Goal: Task Accomplishment & Management: Use online tool/utility

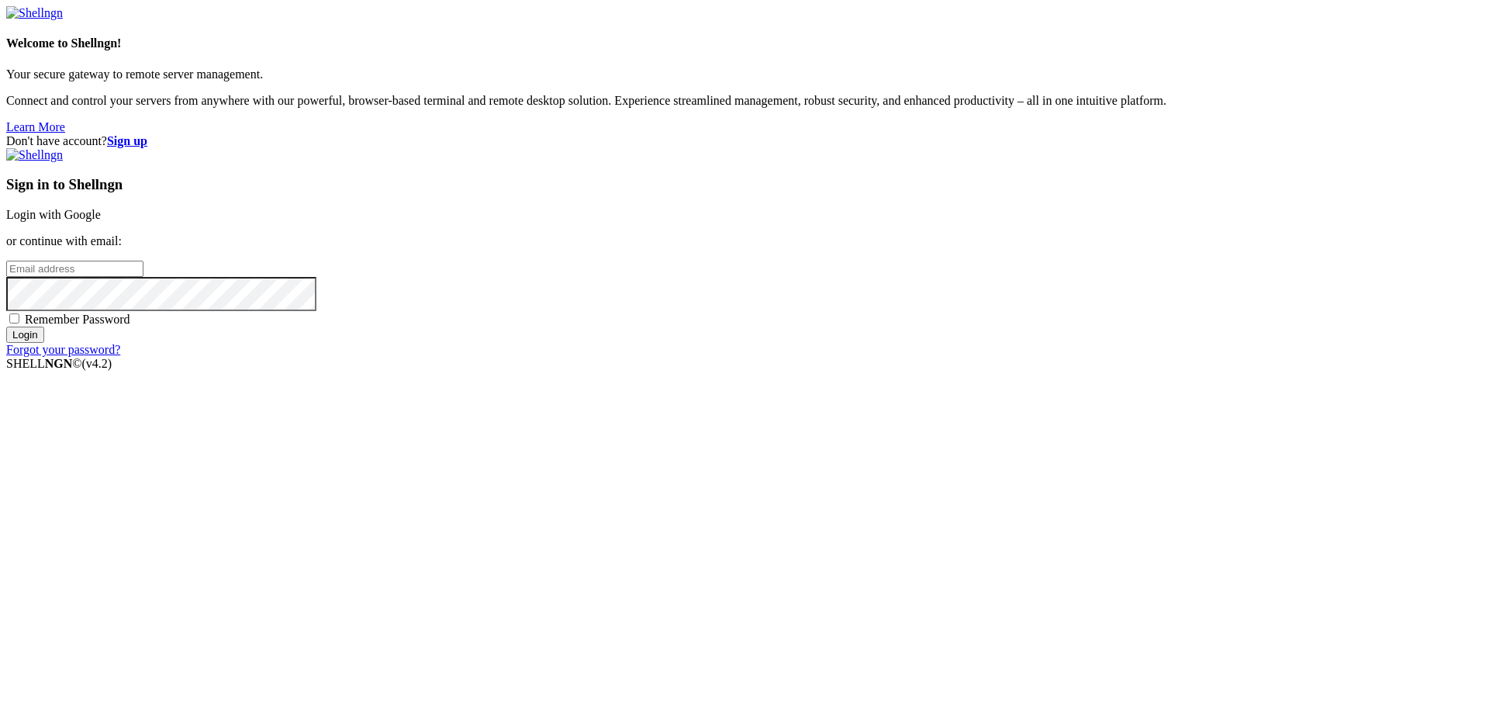
click at [101, 221] on link "Login with Google" at bounding box center [53, 214] width 95 height 13
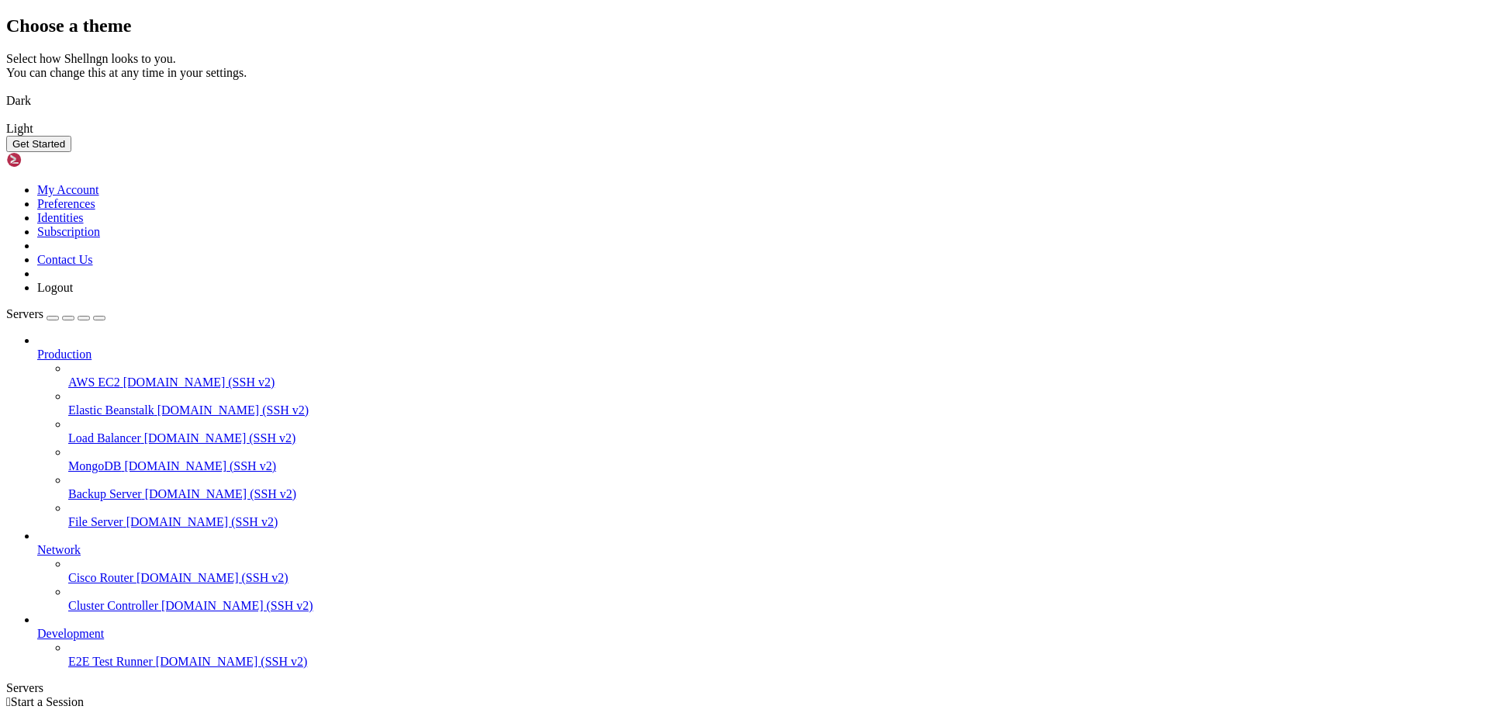
click at [6, 91] on img at bounding box center [6, 91] width 0 height 0
click at [71, 152] on button "Get Started" at bounding box center [38, 144] width 65 height 16
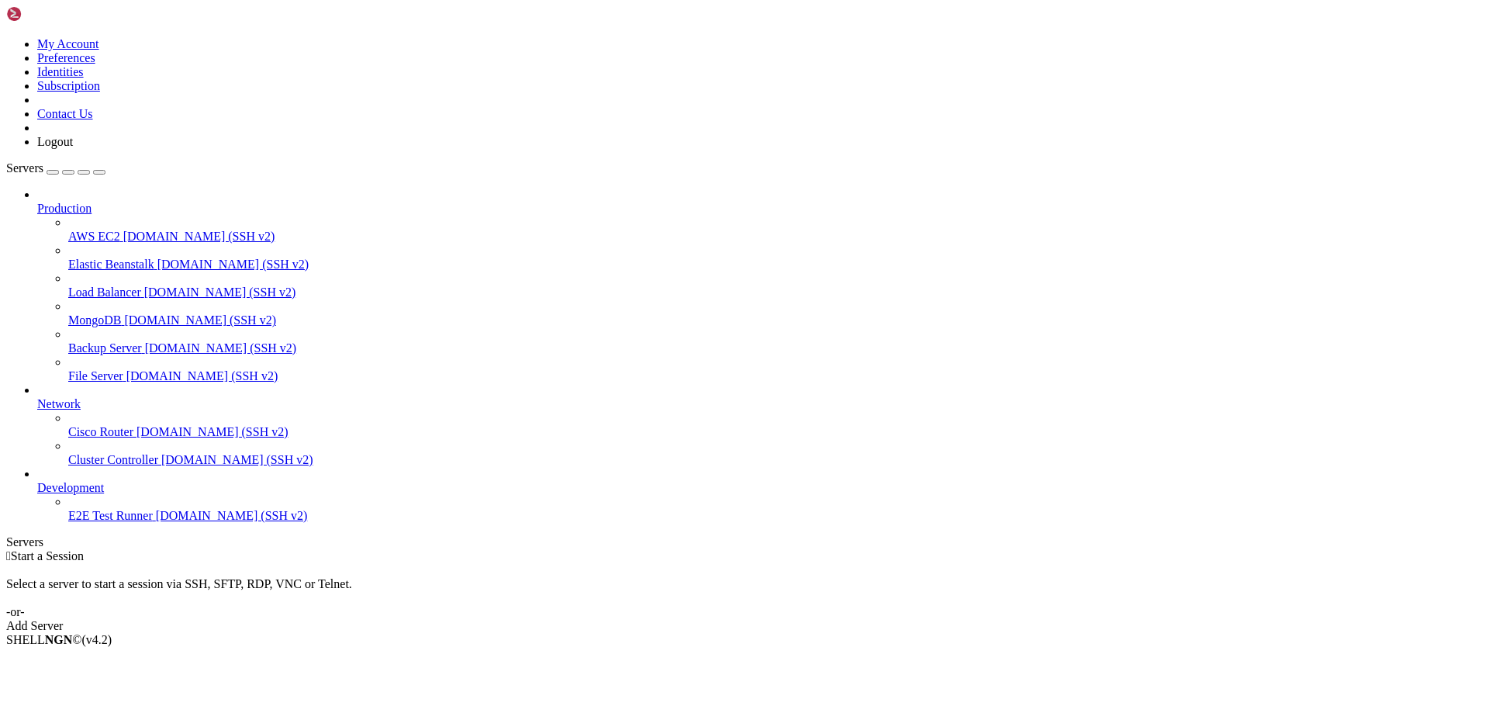
click at [857, 619] on div "Add Server" at bounding box center [744, 626] width 1476 height 14
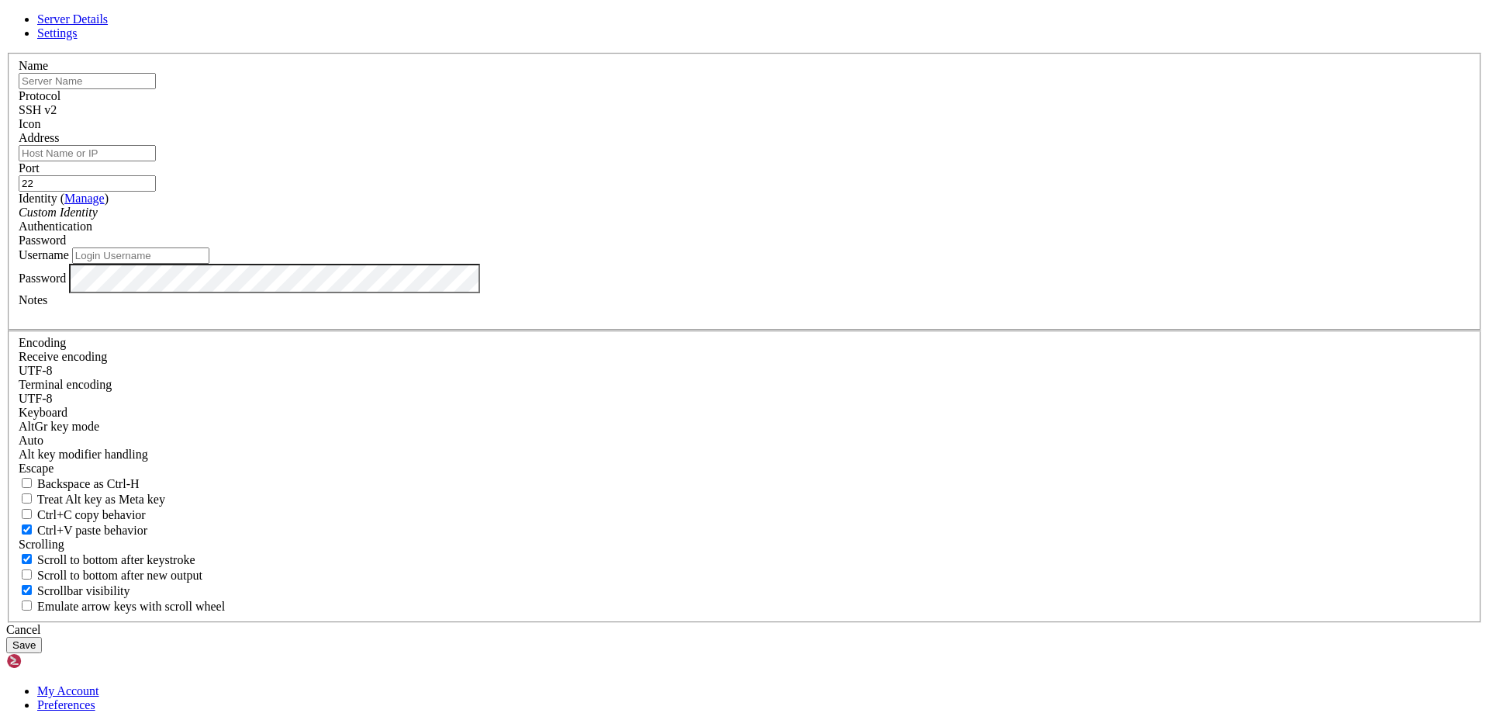
click at [156, 89] on input "text" at bounding box center [87, 81] width 137 height 16
type input "[TECHNICAL_ID]"
click at [156, 161] on input "Address" at bounding box center [87, 153] width 137 height 16
drag, startPoint x: 636, startPoint y: 207, endPoint x: 489, endPoint y: 220, distance: 147.1
click at [489, 220] on div "Server Details Settings Name [TECHNICAL_ID] Protocol SSH v2 Icon" at bounding box center [744, 332] width 1476 height 640
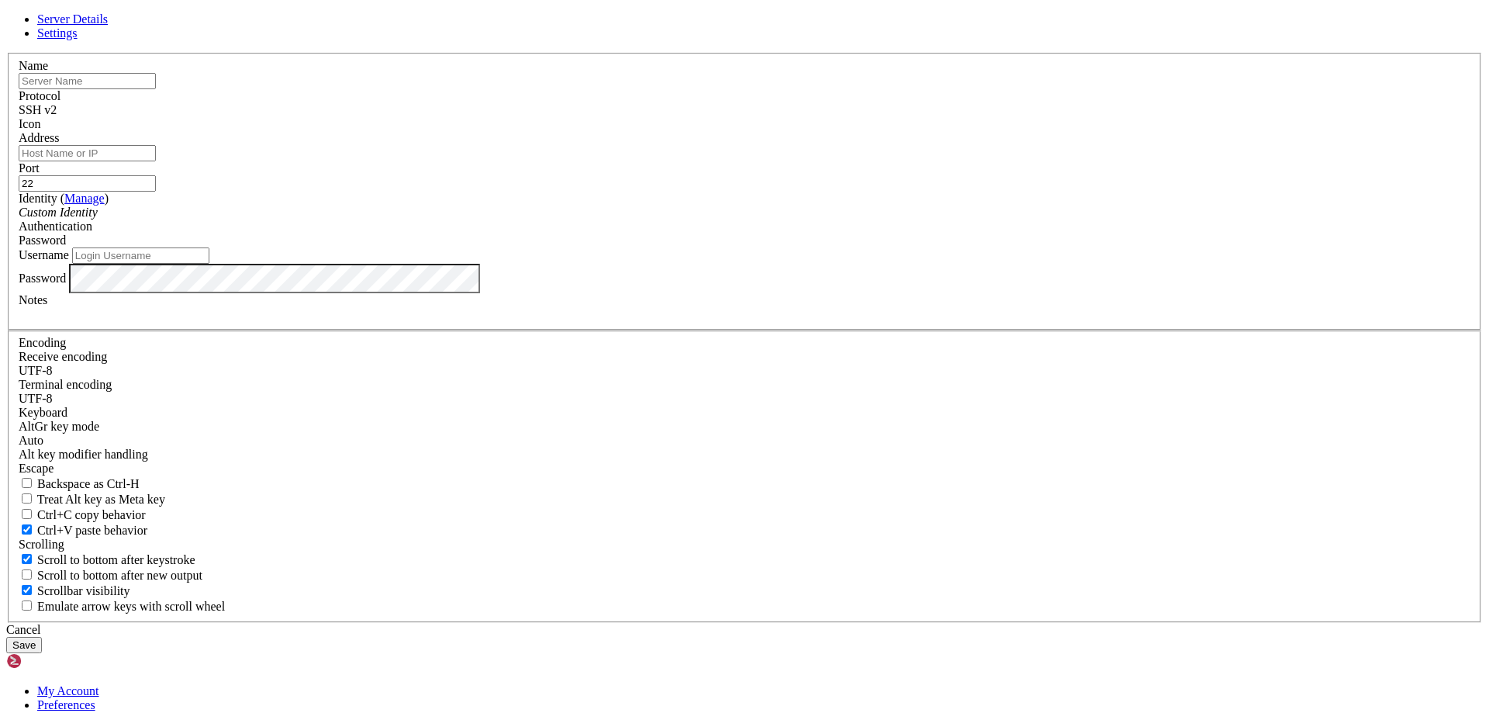
click at [156, 161] on input "Address" at bounding box center [87, 153] width 137 height 16
paste input "[TECHNICAL_ID]"
type input "[TECHNICAL_ID]"
click at [156, 89] on input "text" at bounding box center [87, 81] width 137 height 16
type input "OVH"
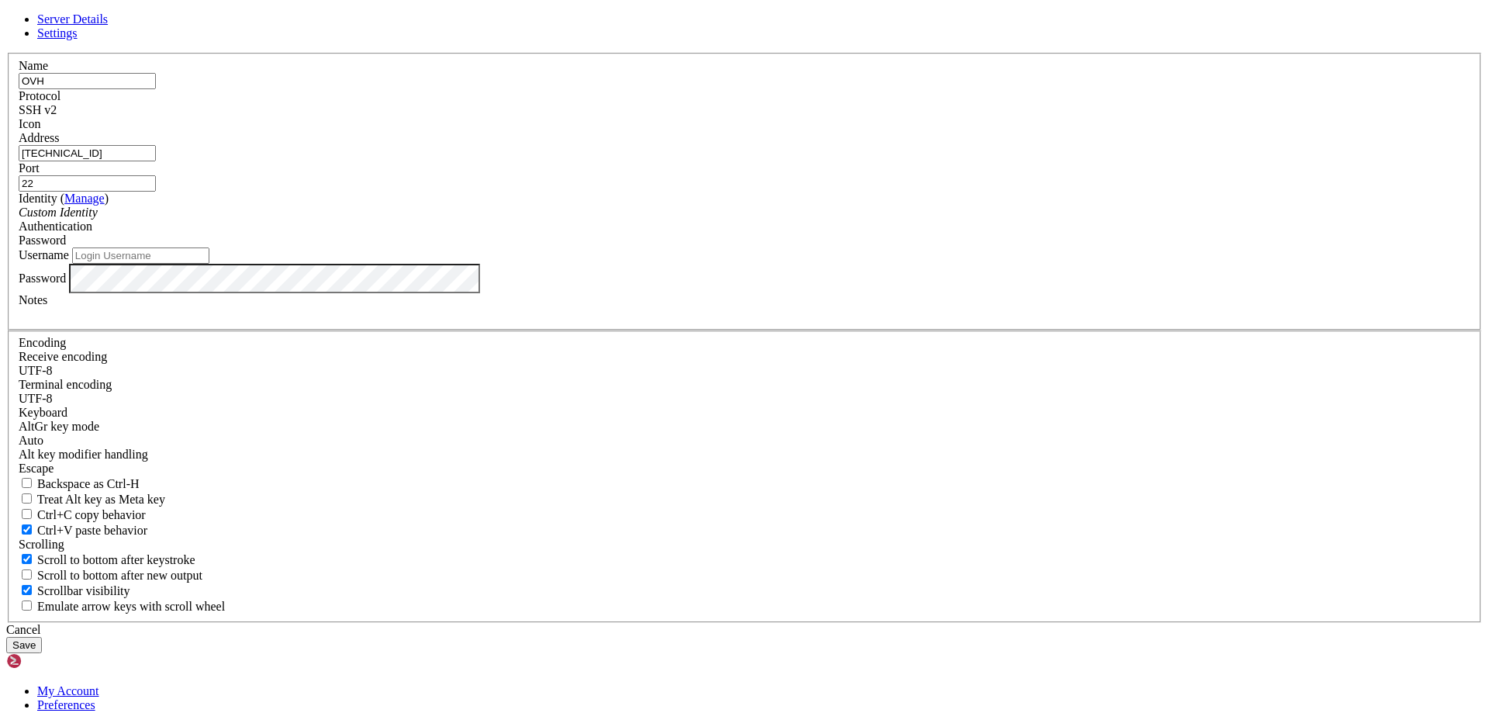
click at [209, 264] on input "Username" at bounding box center [140, 255] width 137 height 16
click at [66, 247] on span "Password" at bounding box center [42, 239] width 47 height 13
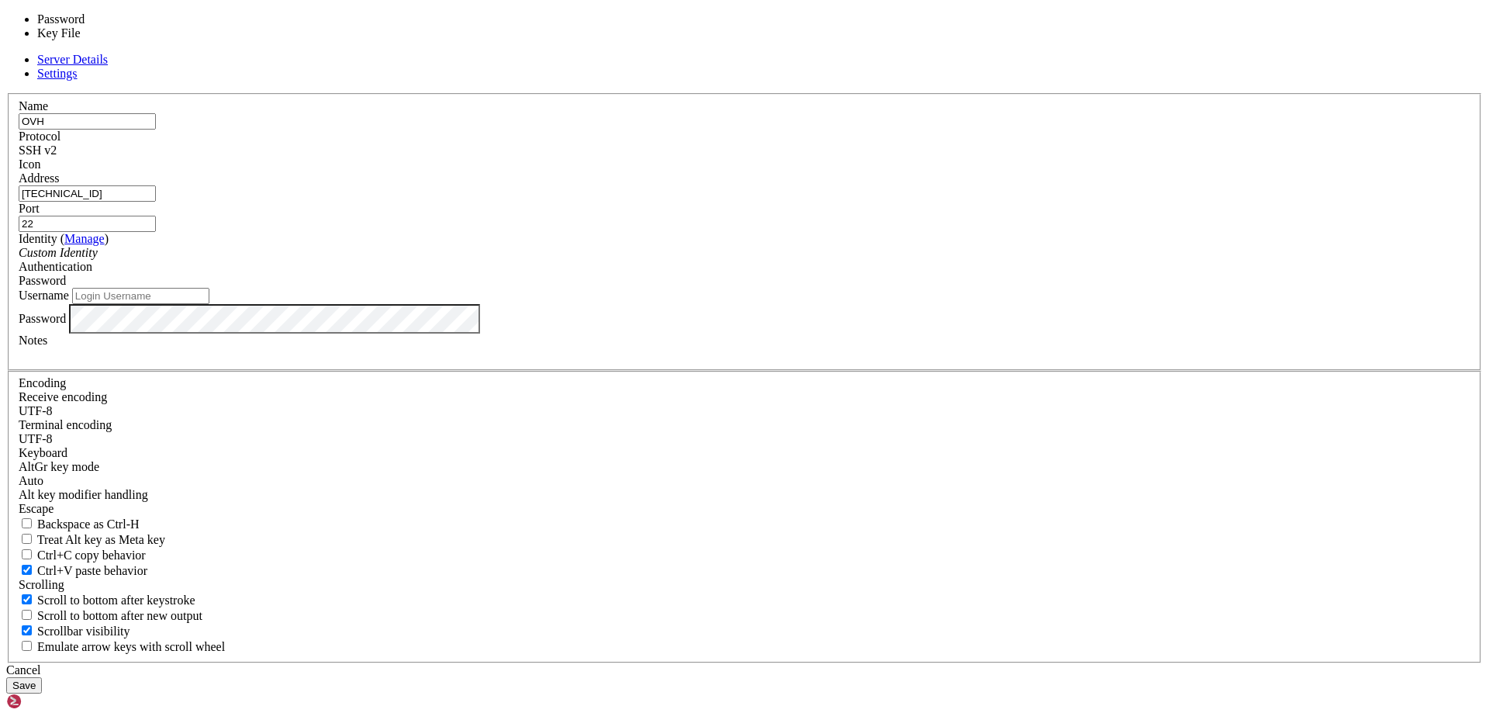
click at [66, 287] on span "Password" at bounding box center [42, 280] width 47 height 13
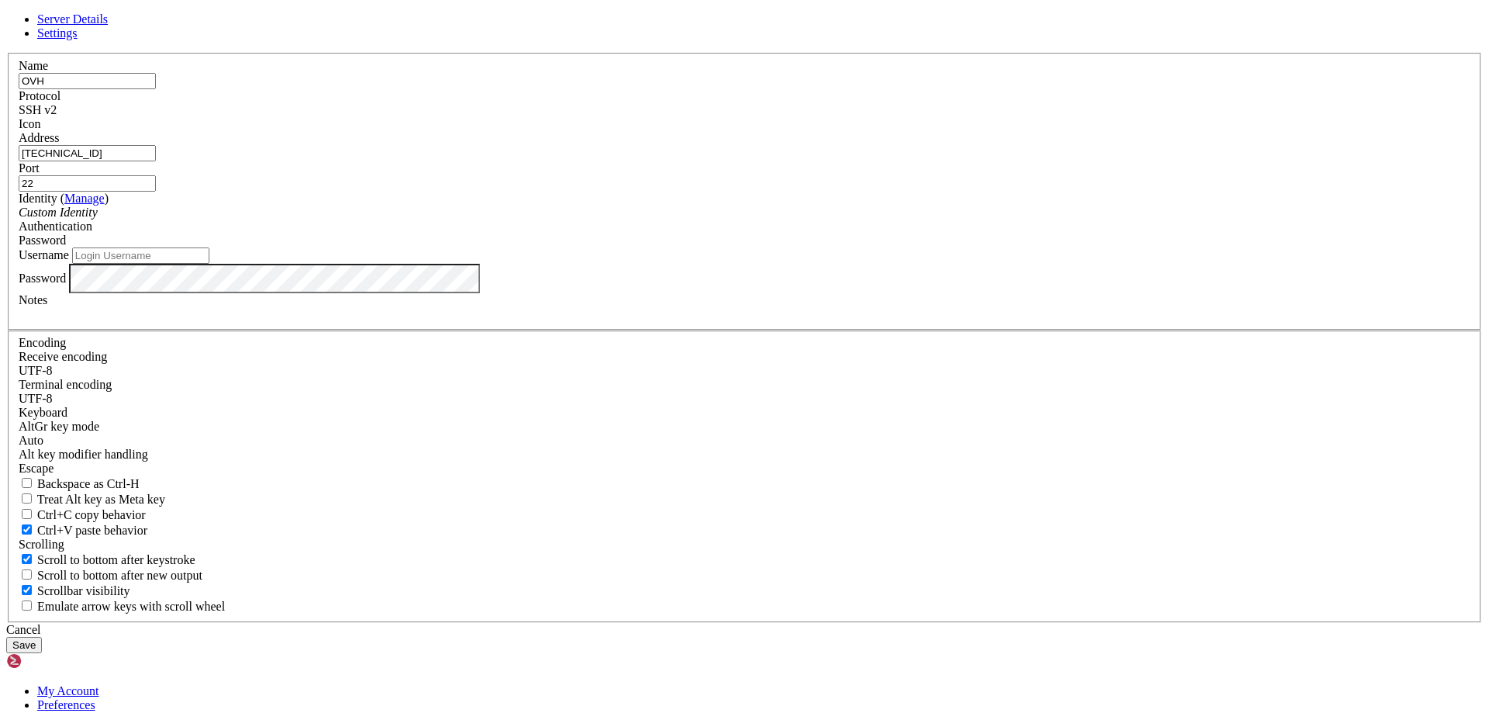
click at [737, 219] on div "Custom Identity" at bounding box center [744, 212] width 1451 height 14
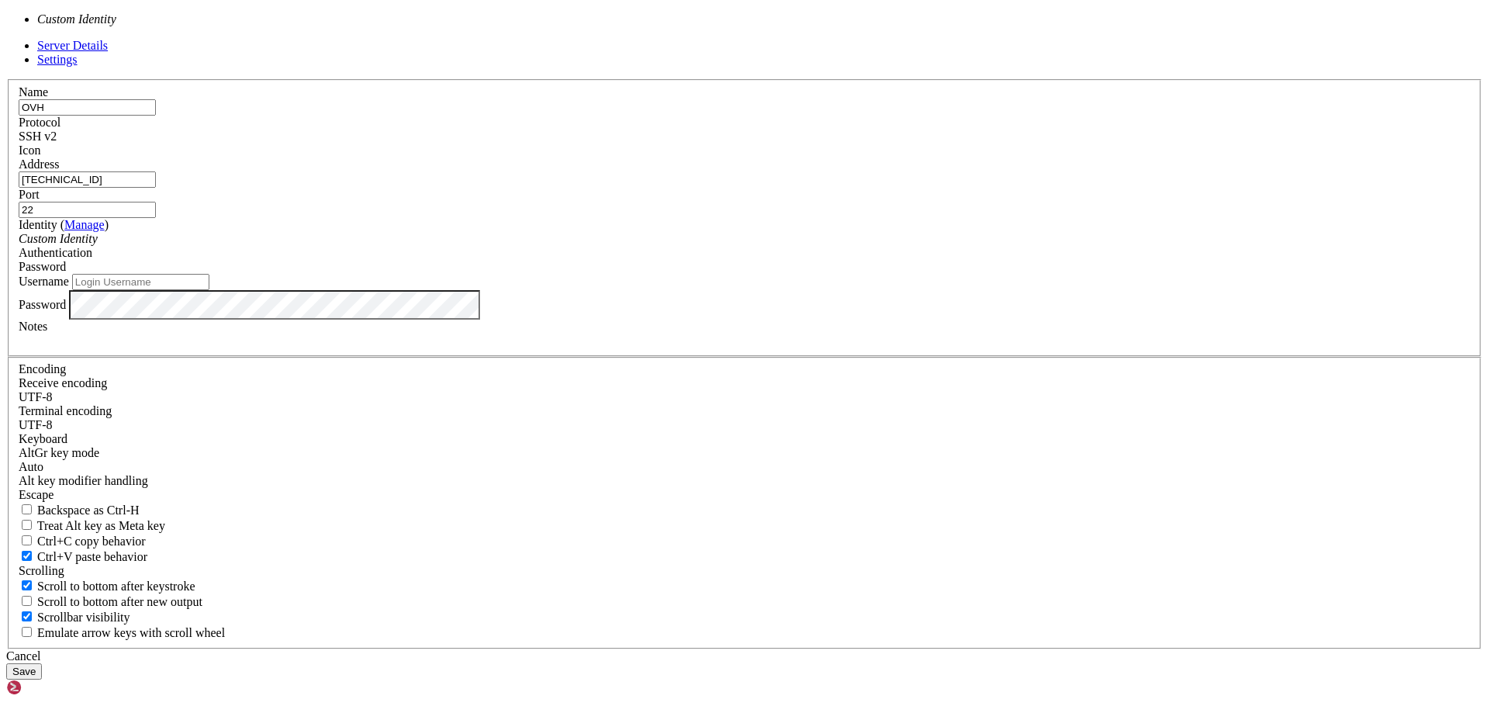
click at [737, 246] on div "Custom Identity" at bounding box center [744, 239] width 1451 height 14
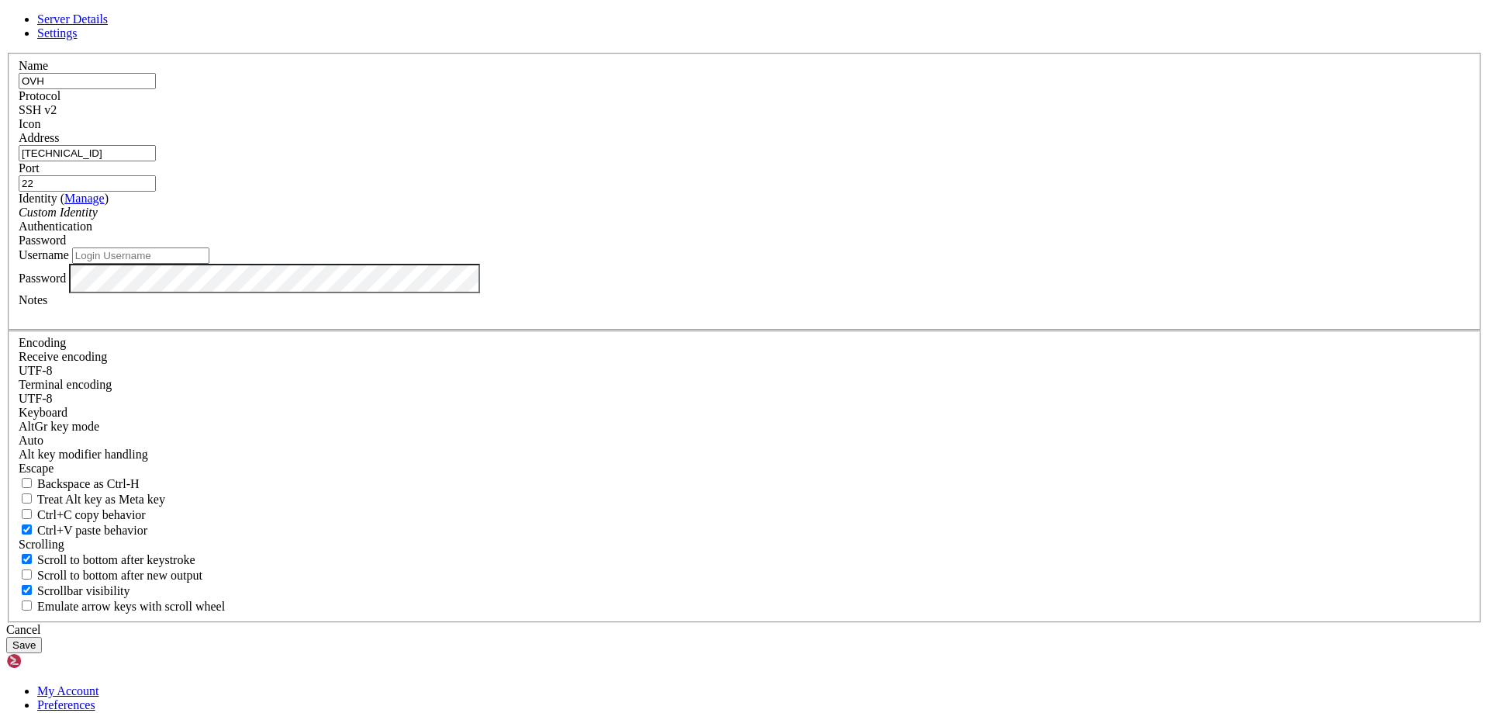
click at [209, 264] on input "Username" at bounding box center [140, 255] width 137 height 16
type input "ubuntu"
click at [42, 637] on button "Save" at bounding box center [24, 645] width 36 height 16
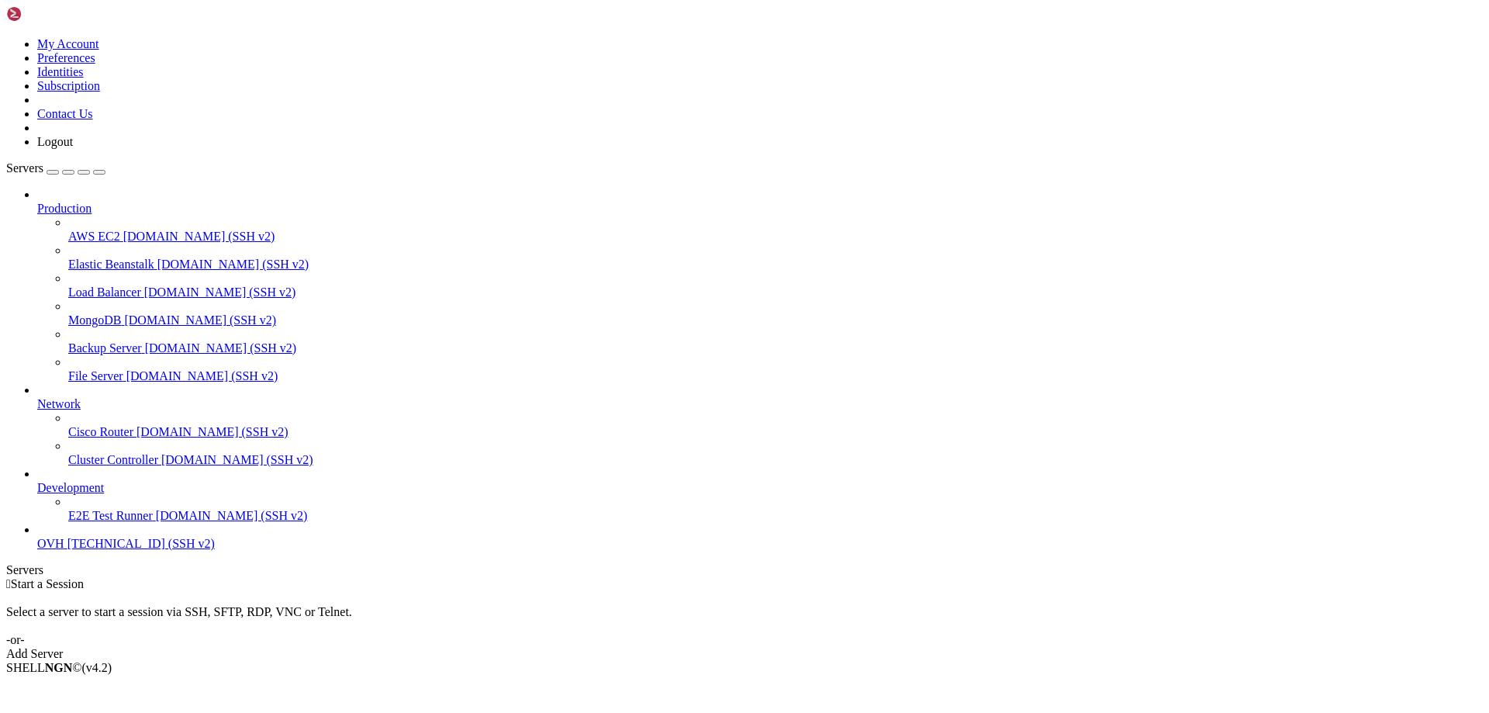
click at [64, 550] on span "OVH" at bounding box center [50, 543] width 27 height 13
click at [108, 550] on span "[TECHNICAL_ID] (SSH v2)" at bounding box center [140, 543] width 147 height 13
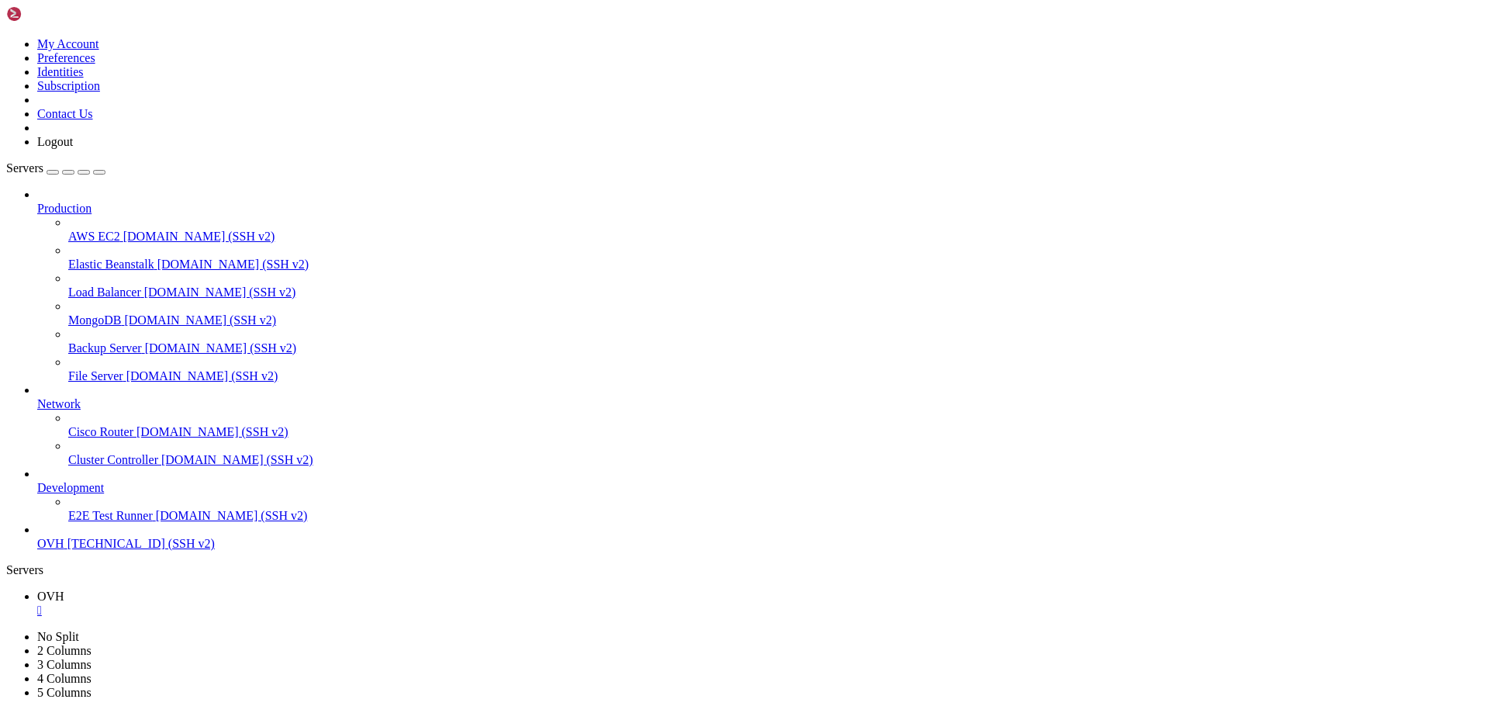
drag, startPoint x: 312, startPoint y: 1372, endPoint x: 288, endPoint y: 1446, distance: 78.2
drag, startPoint x: 285, startPoint y: 1444, endPoint x: 7, endPoint y: 1441, distance: 277.6
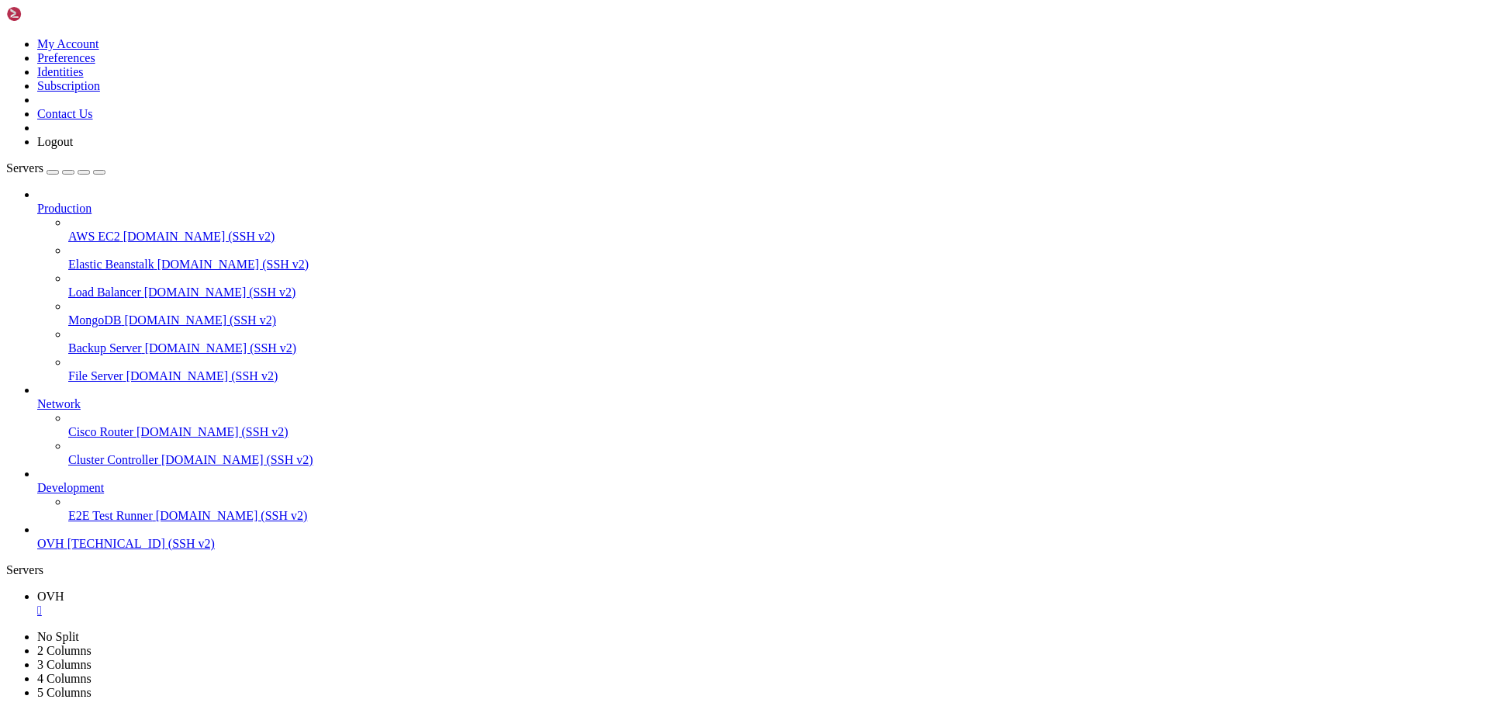
drag, startPoint x: 319, startPoint y: 1450, endPoint x: 238, endPoint y: 1024, distance: 433.2
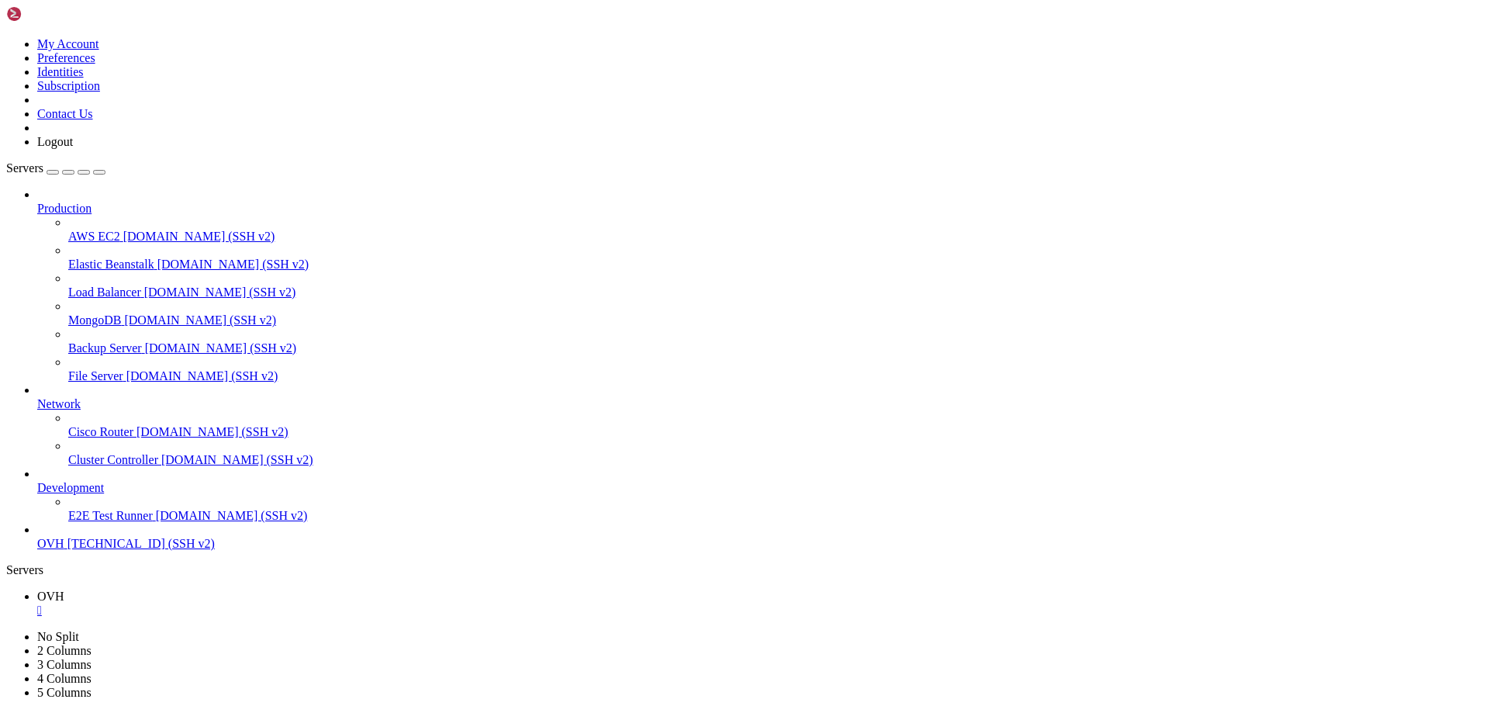
scroll to position [409, 0]
drag, startPoint x: 509, startPoint y: 1275, endPoint x: 373, endPoint y: 1350, distance: 155.8
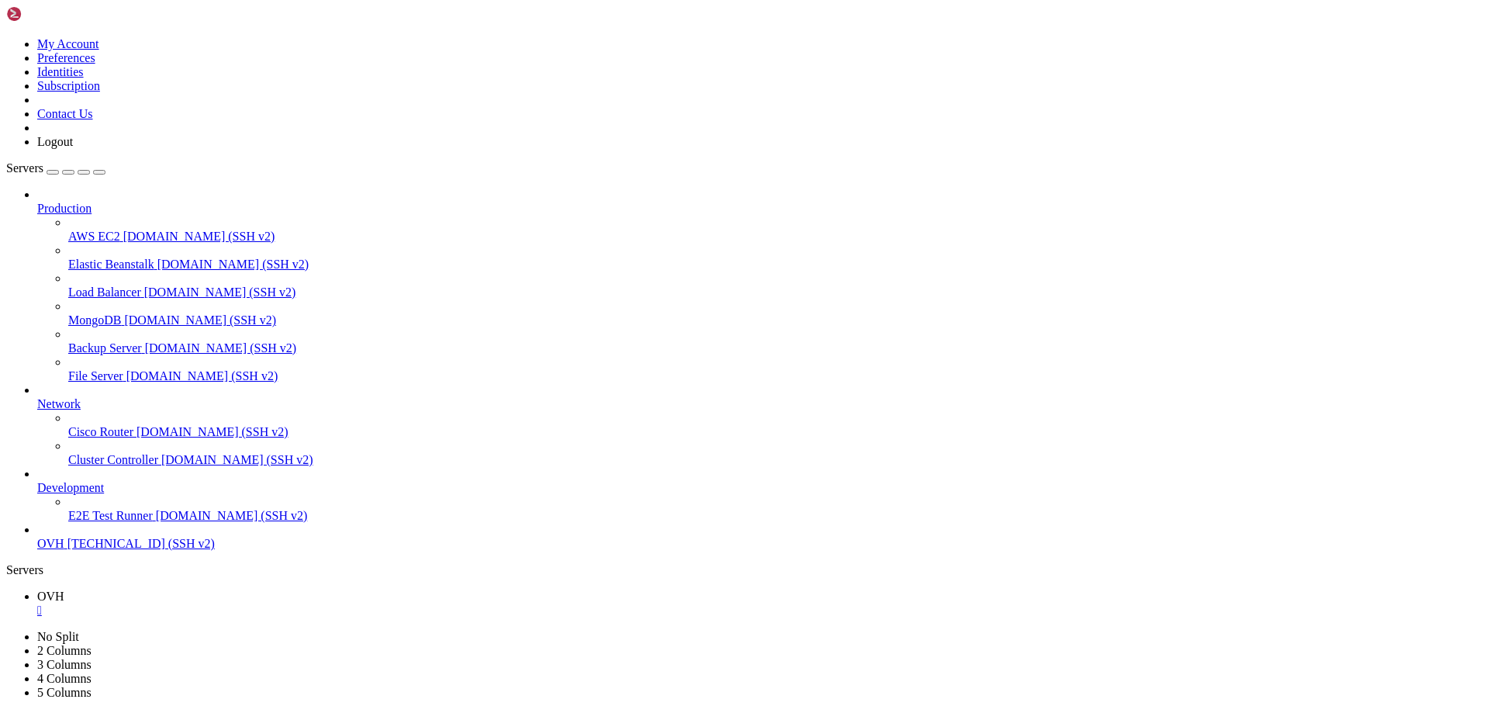
drag, startPoint x: 218, startPoint y: 1279, endPoint x: 222, endPoint y: 1401, distance: 122.6
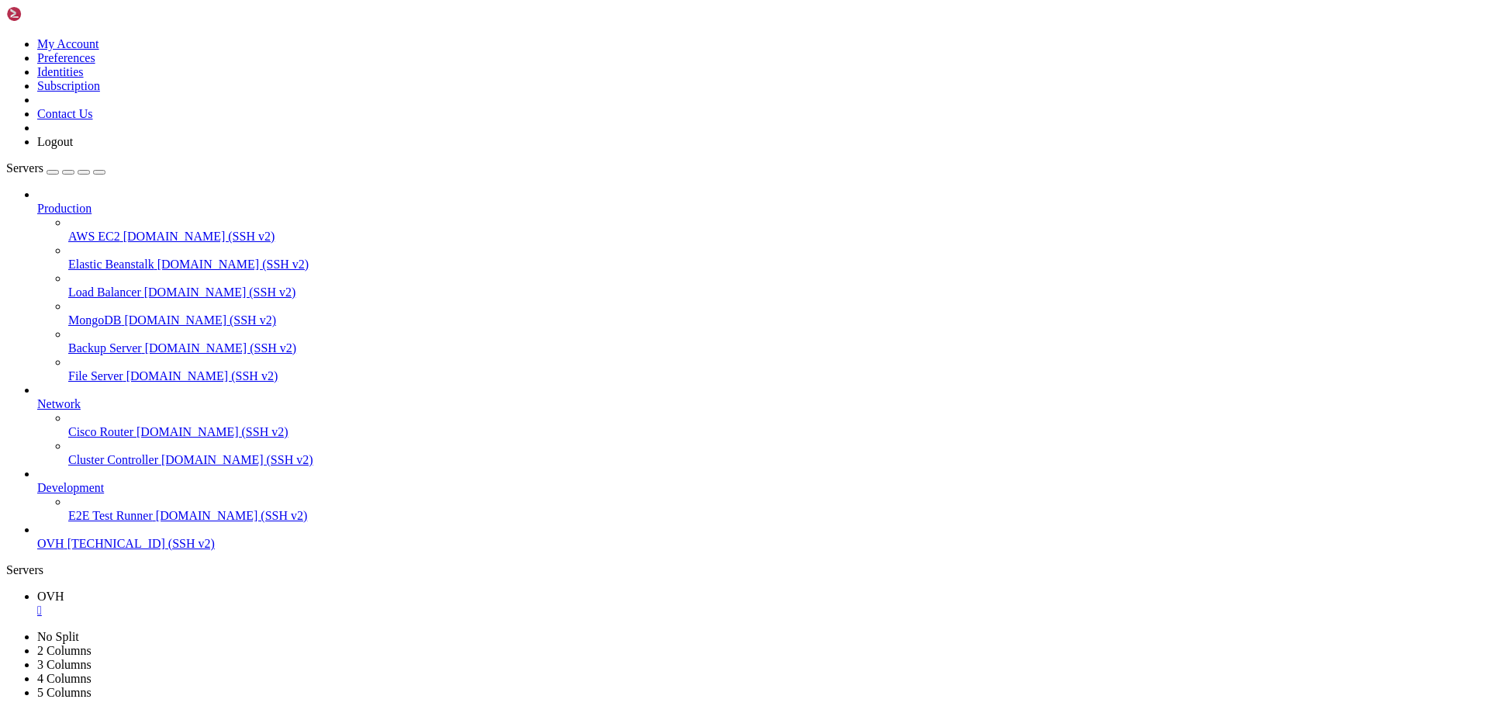
drag, startPoint x: 11, startPoint y: 1047, endPoint x: 299, endPoint y: 1274, distance: 366.1
drag, startPoint x: 13, startPoint y: 1047, endPoint x: 364, endPoint y: 1453, distance: 537.0
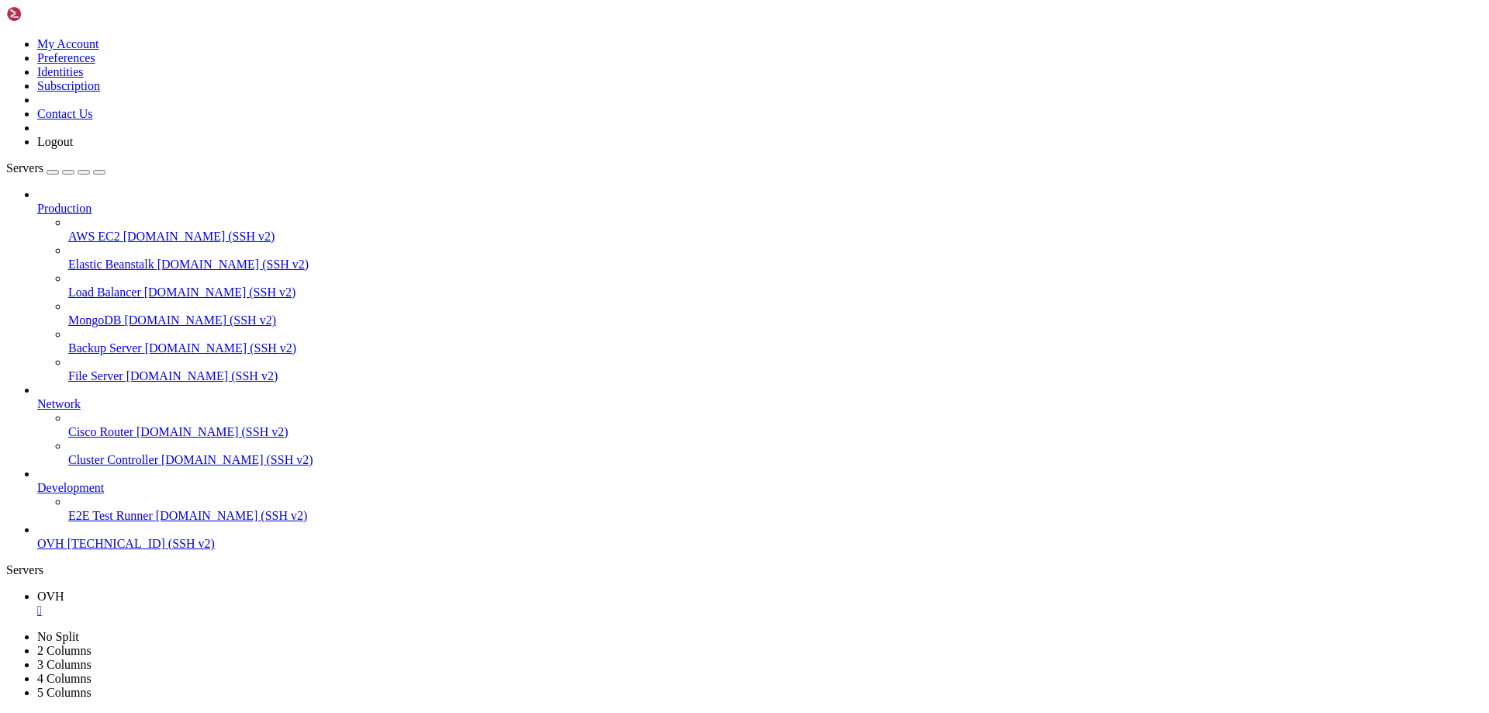
copy div "Usage: java [options] <mainclass> [args...] show module resolution output durin…"
